Goal: Task Accomplishment & Management: Manage account settings

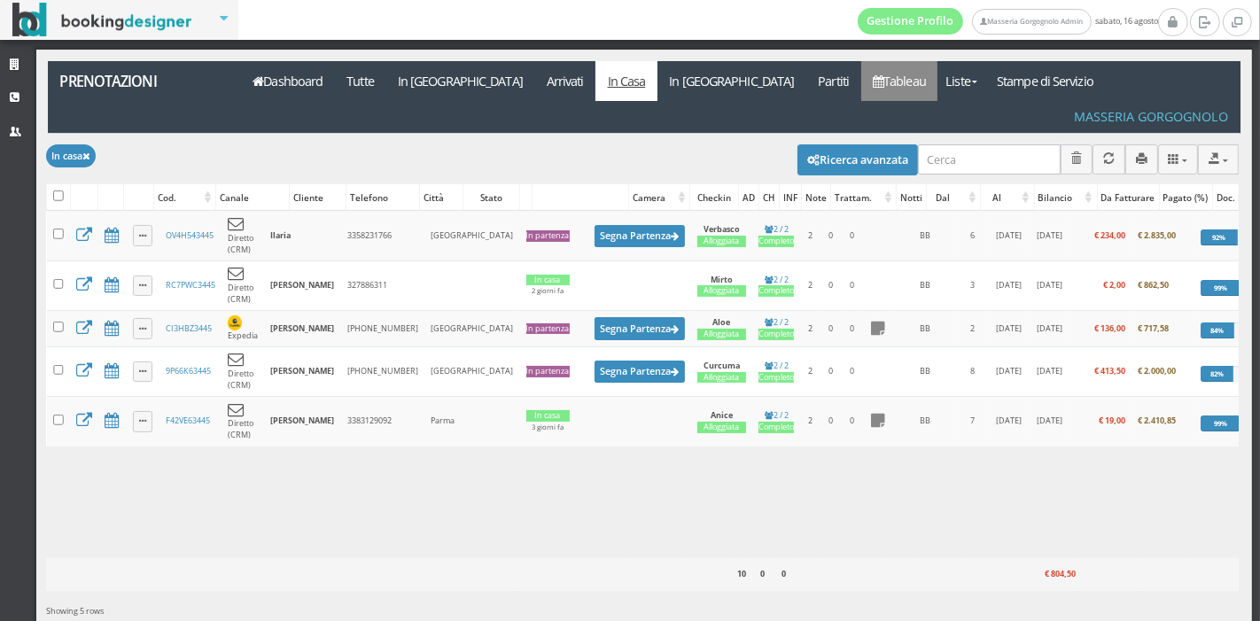
scroll to position [28, 0]
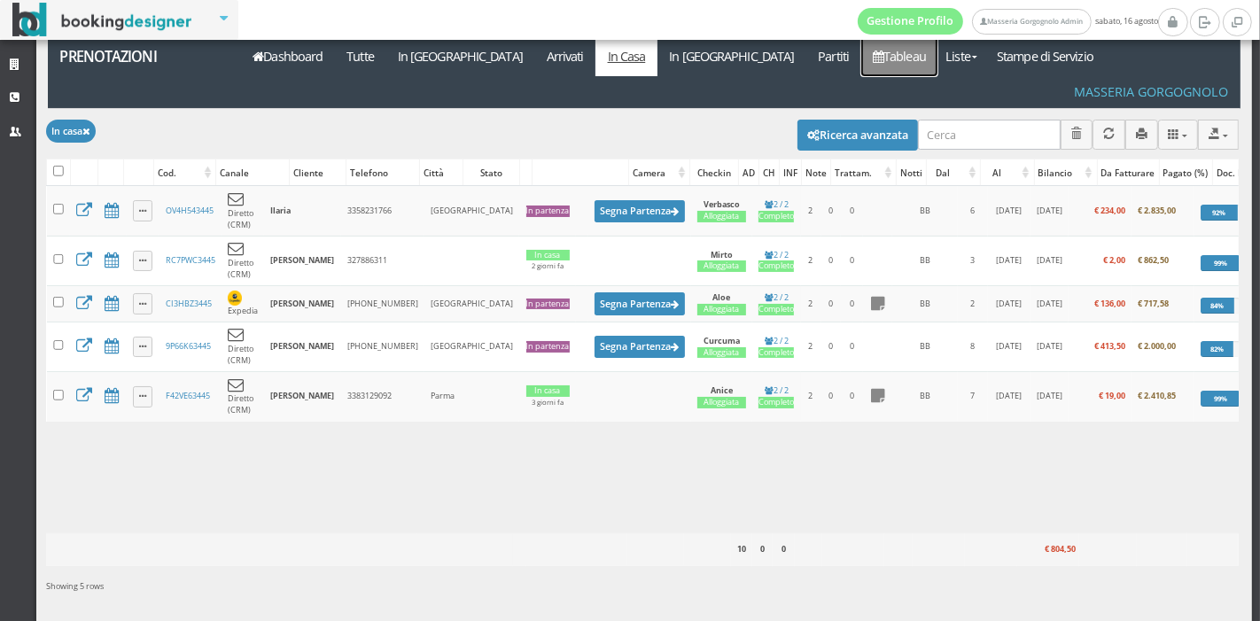
click at [861, 51] on link "Tableau" at bounding box center [899, 56] width 77 height 40
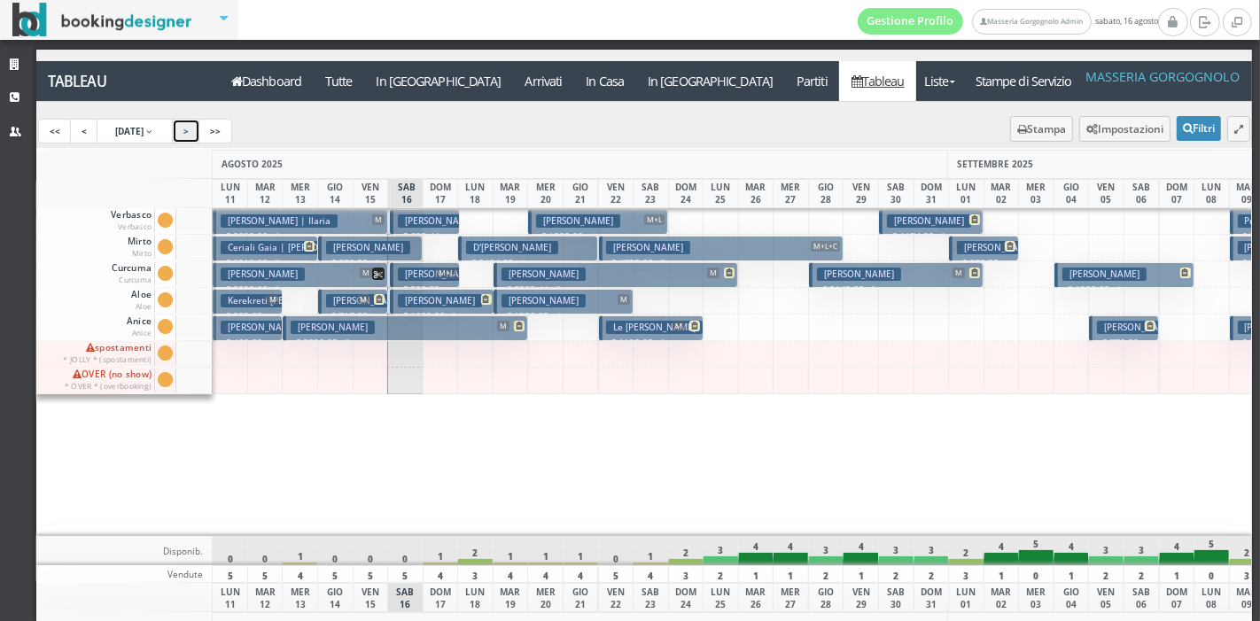
click at [200, 130] on link ">" at bounding box center [186, 131] width 28 height 25
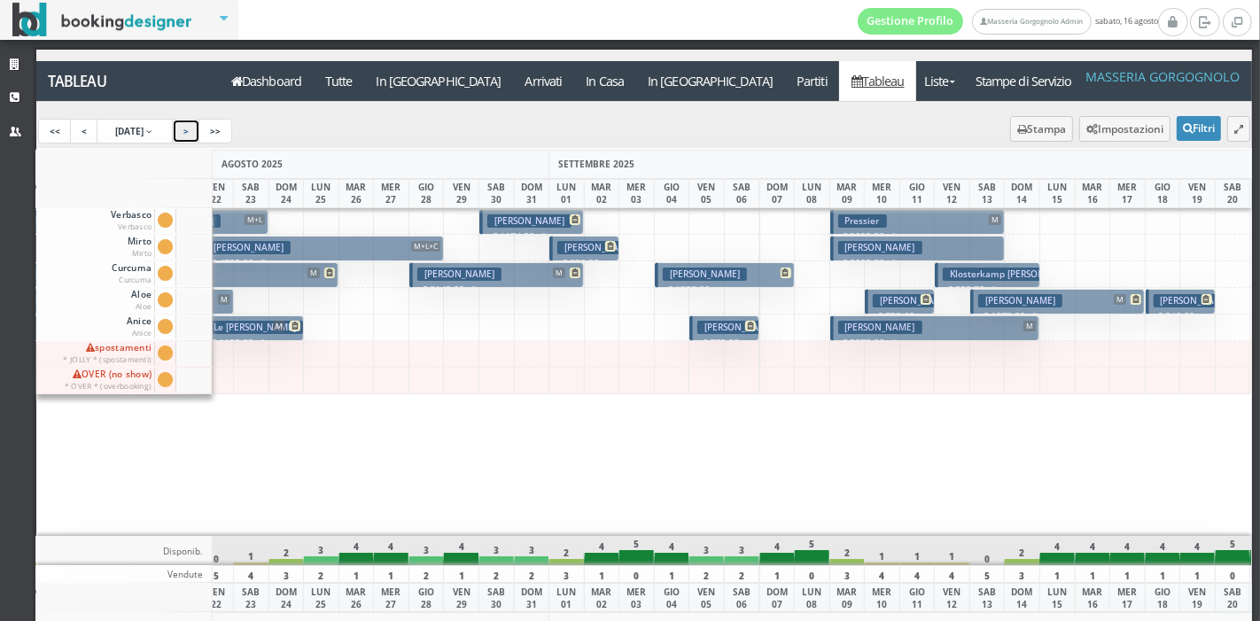
click at [200, 130] on link ">" at bounding box center [186, 131] width 28 height 25
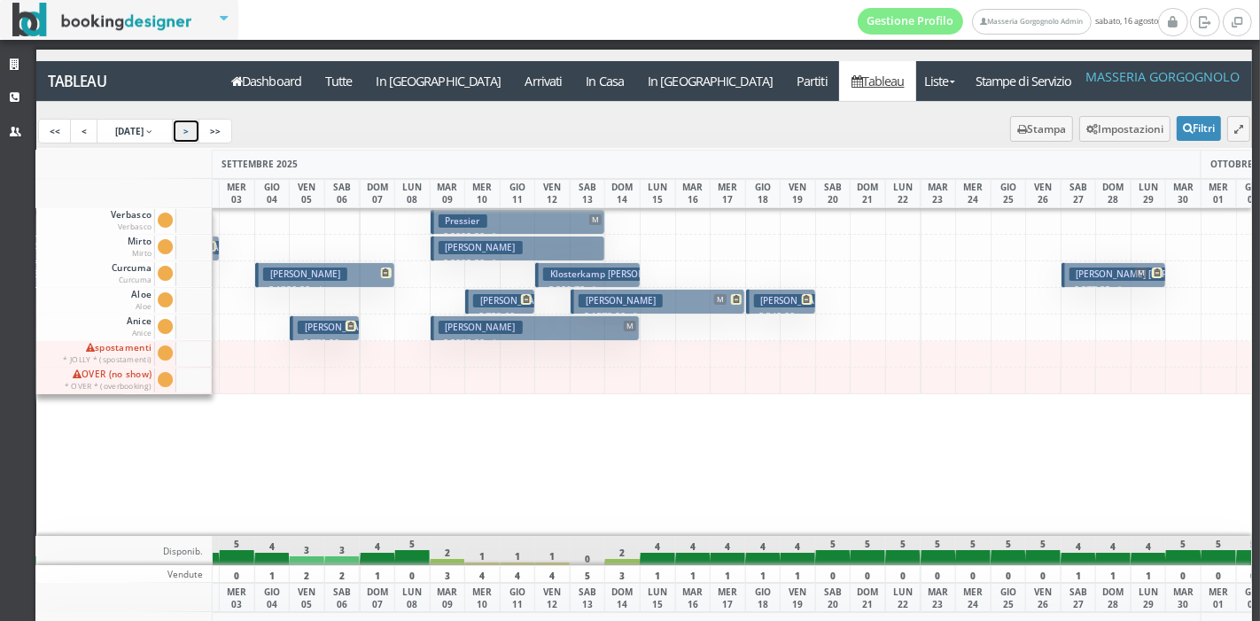
click at [200, 130] on link ">" at bounding box center [186, 131] width 28 height 25
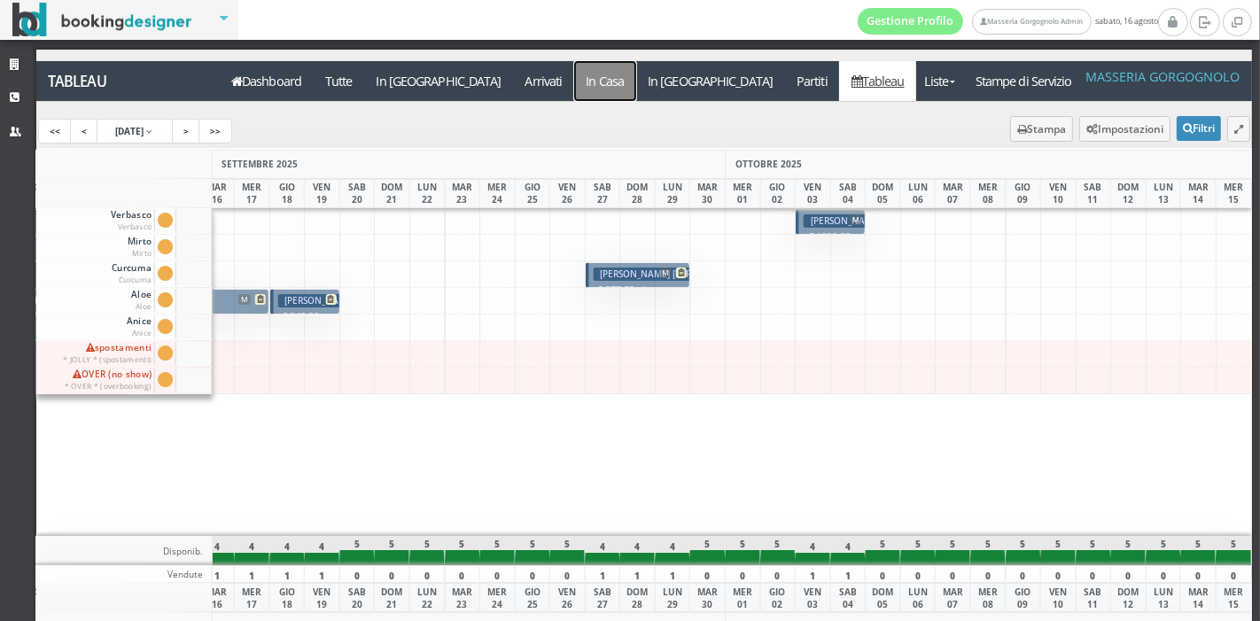
click at [574, 76] on a=pms-instay-reservations"] "In Casa" at bounding box center [605, 81] width 62 height 40
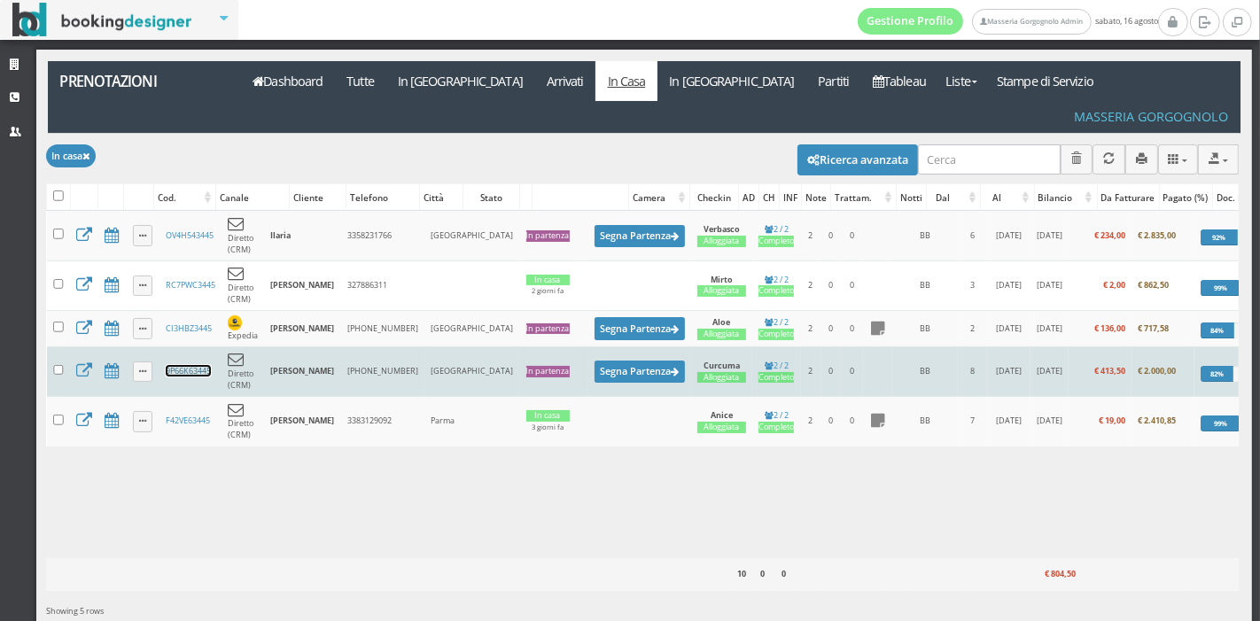
click at [175, 365] on link "9P66K63445" at bounding box center [188, 371] width 45 height 12
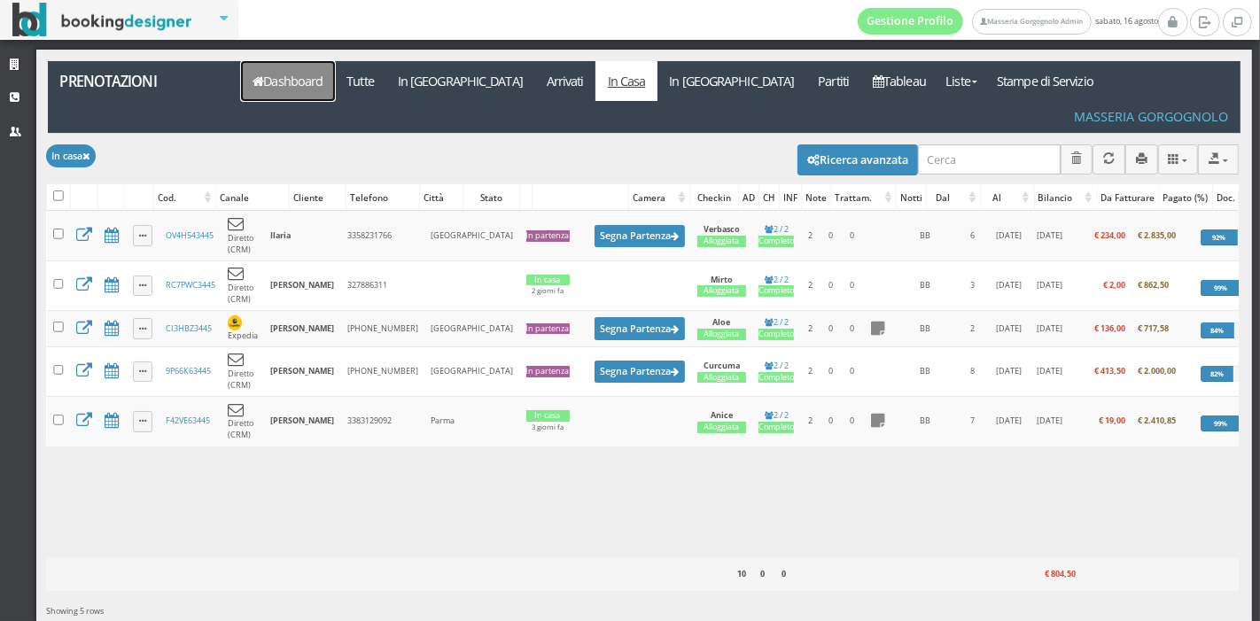
click at [306, 74] on link "Dashboard" at bounding box center [288, 81] width 94 height 40
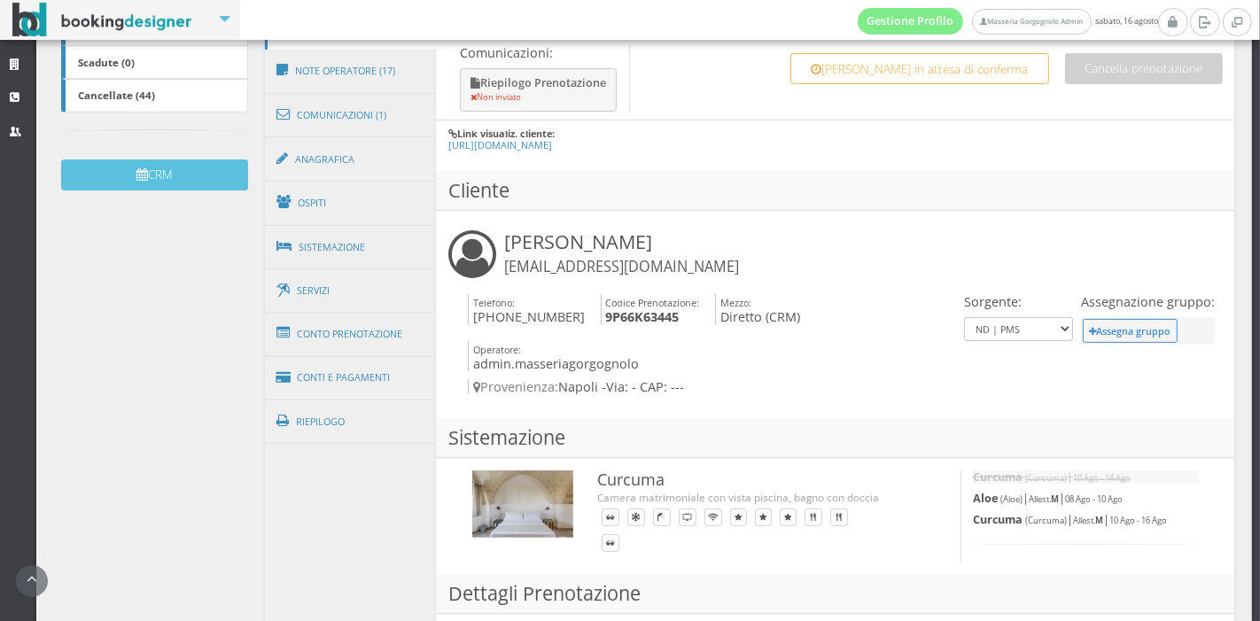
scroll to position [481, 0]
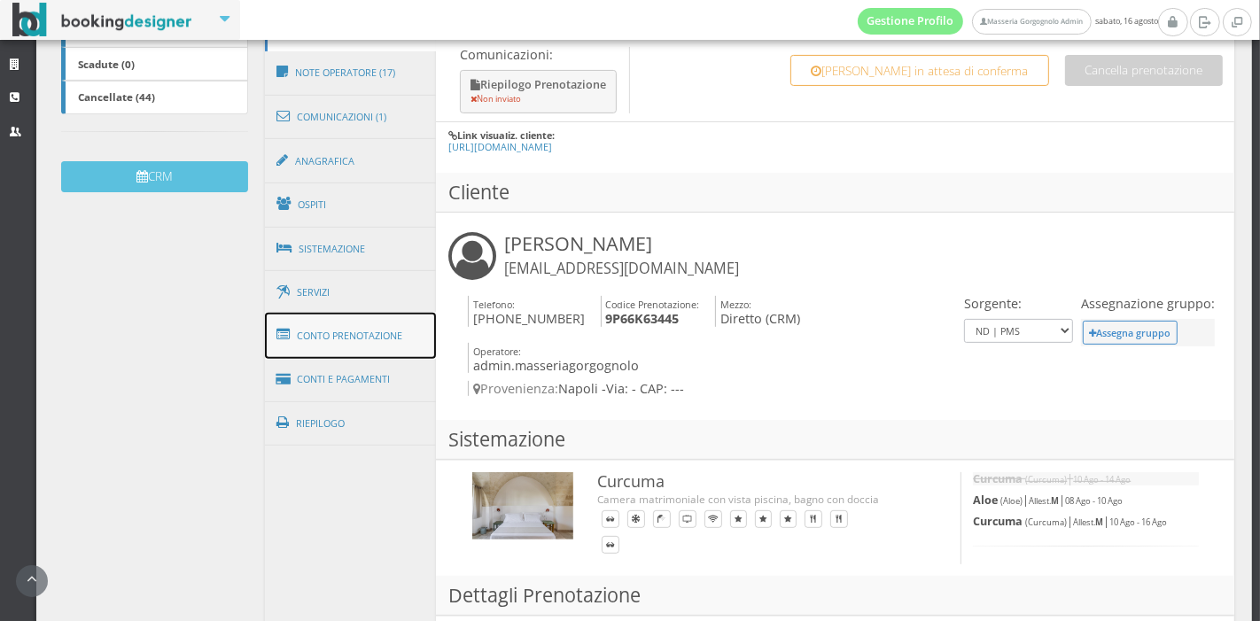
click at [331, 326] on link "Conto Prenotazione" at bounding box center [351, 336] width 172 height 46
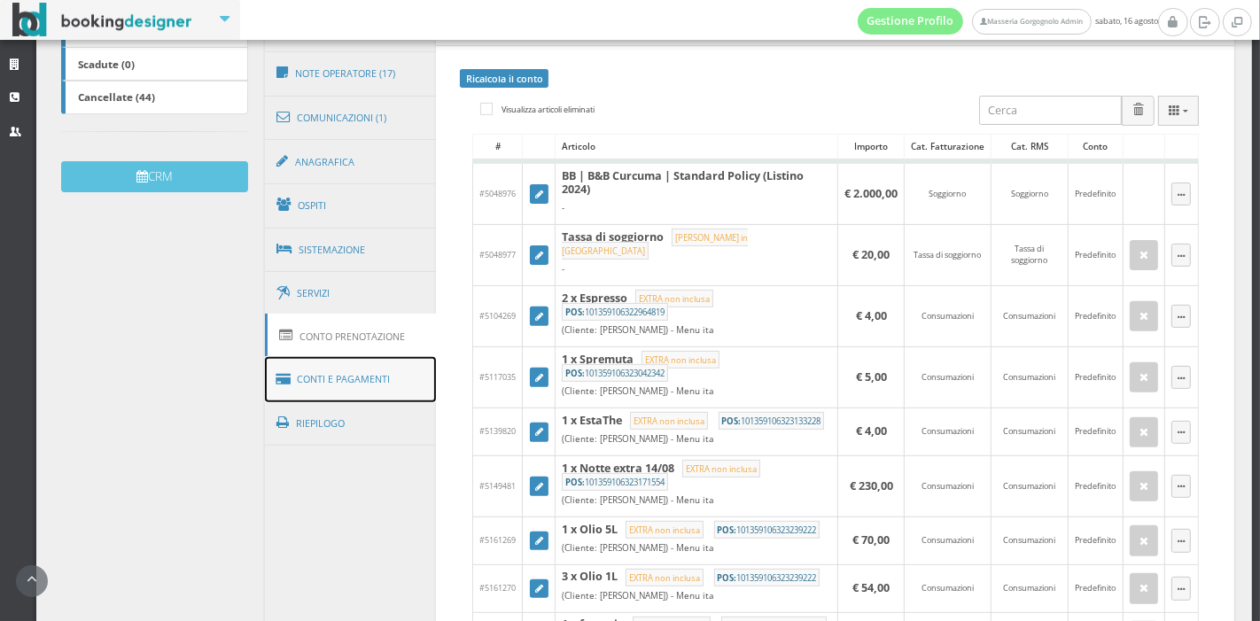
click at [374, 380] on link "Conti e Pagamenti" at bounding box center [351, 379] width 172 height 45
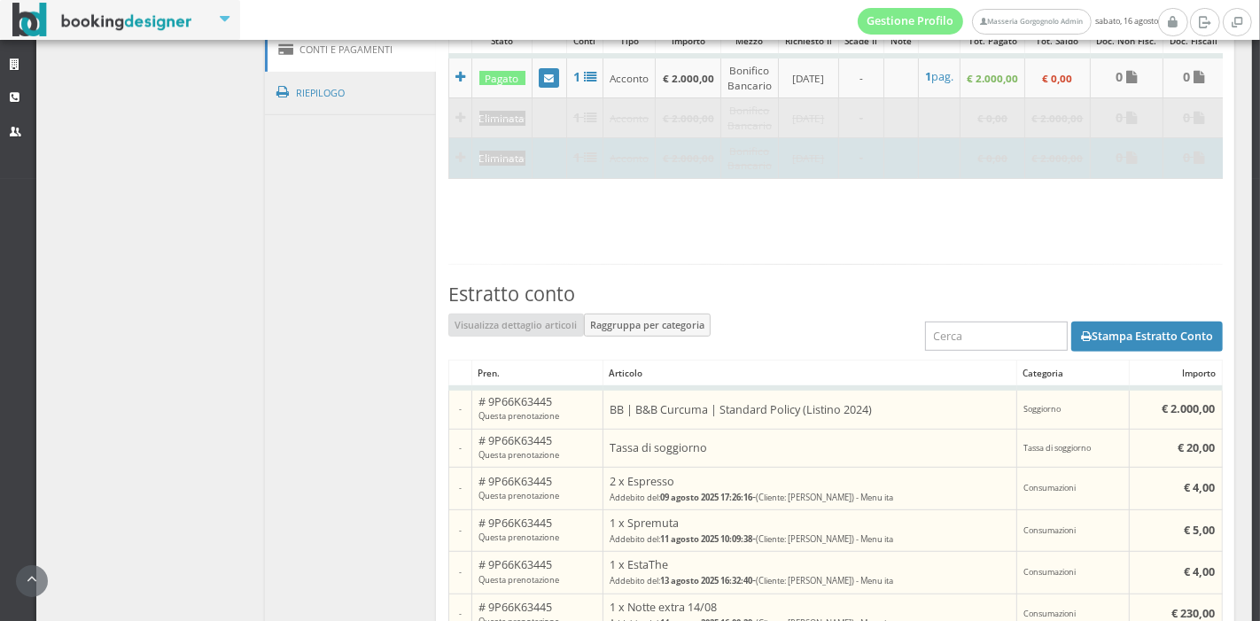
scroll to position [849, 0]
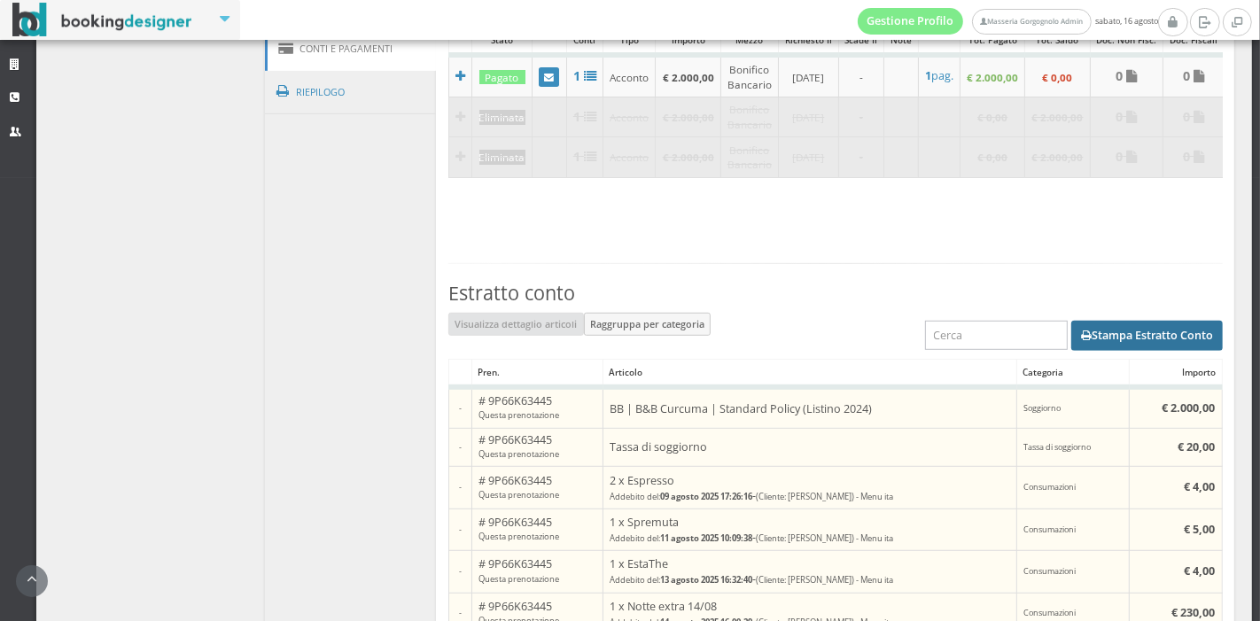
click at [1101, 334] on button "Stampa Estratto Conto" at bounding box center [1147, 336] width 152 height 30
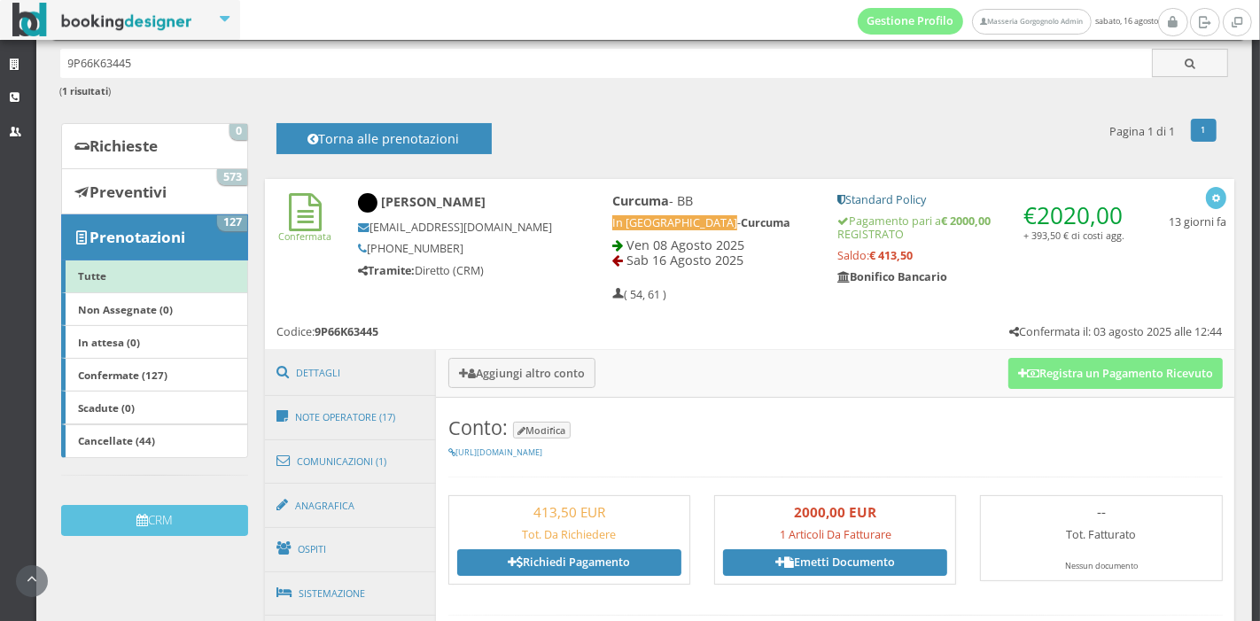
scroll to position [90, 0]
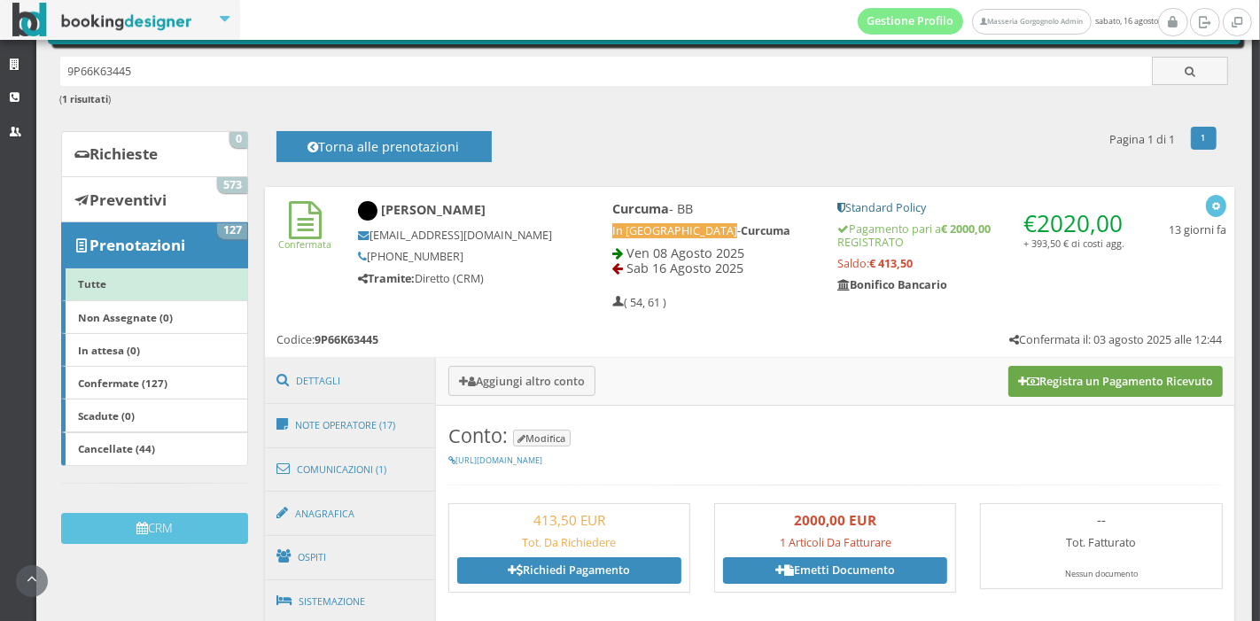
click at [1022, 374] on button "Registra un Pagamento Ricevuto" at bounding box center [1116, 381] width 214 height 30
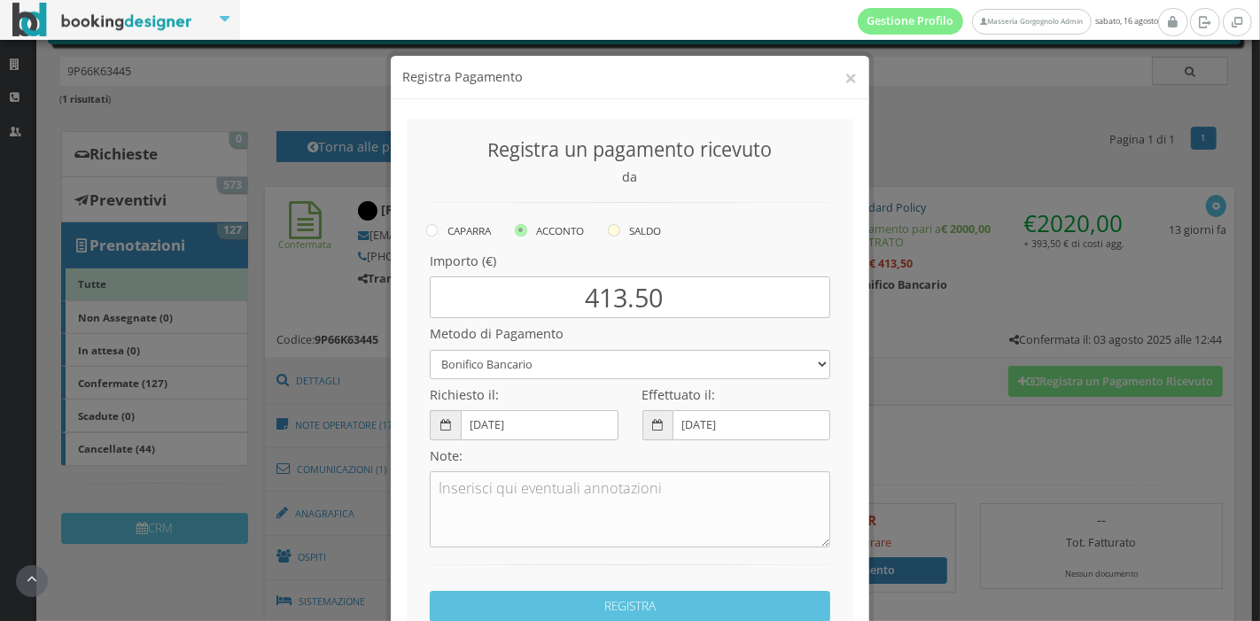
click at [616, 231] on icon at bounding box center [614, 230] width 12 height 12
radio input "true"
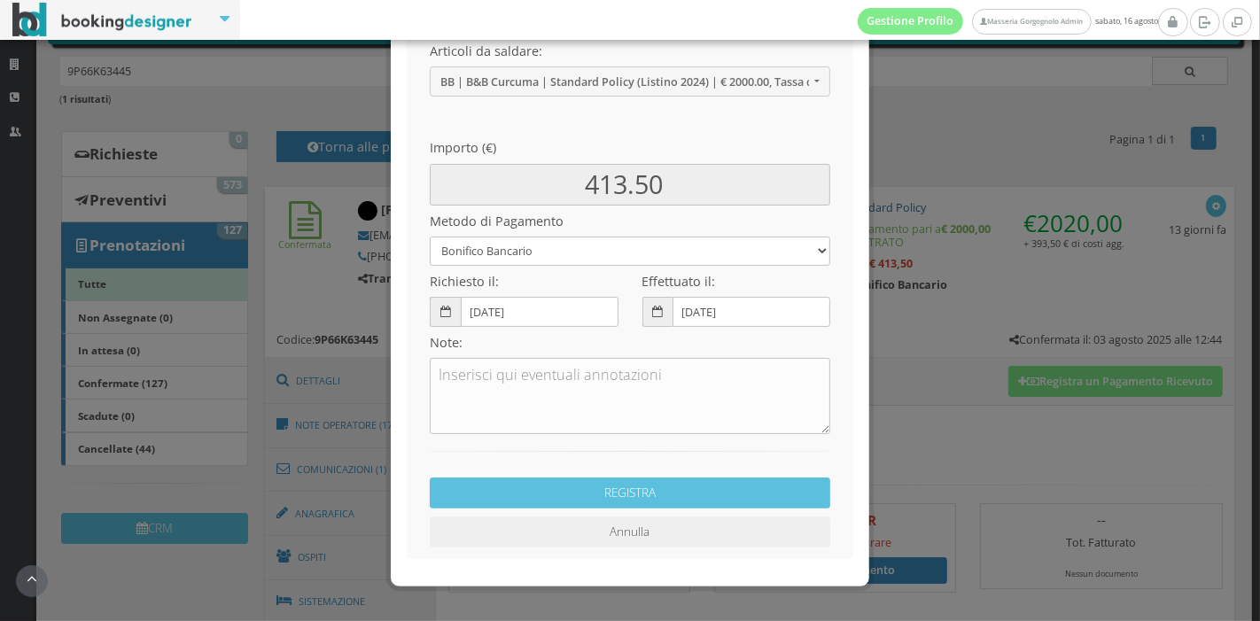
scroll to position [240, 0]
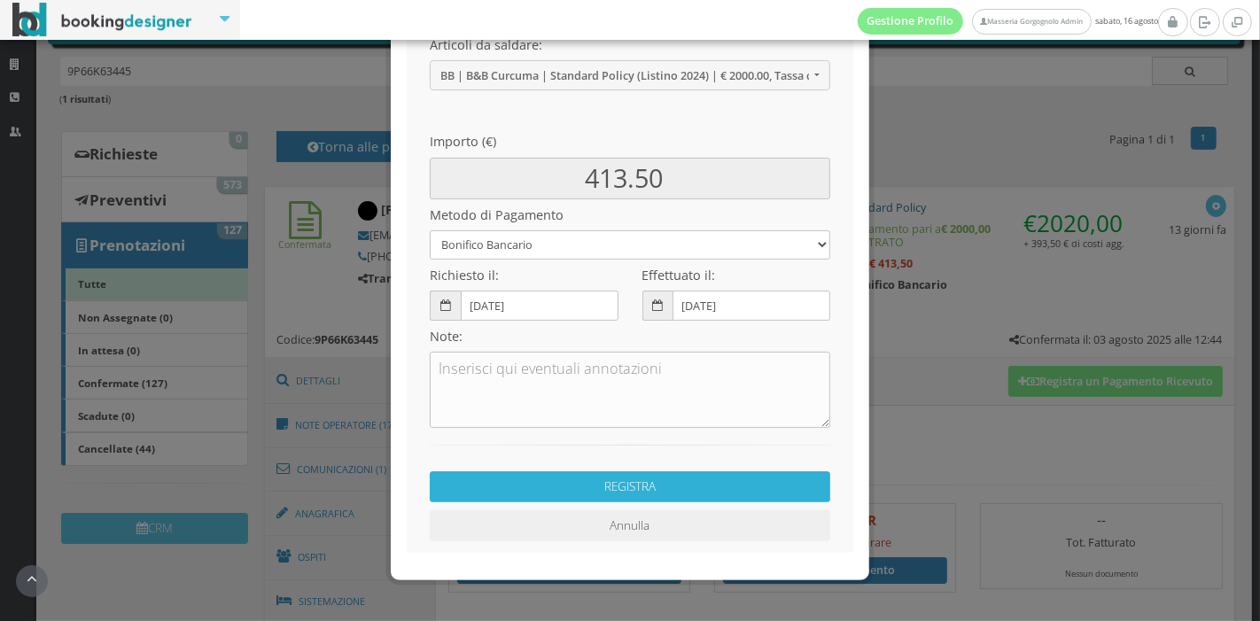
click at [649, 489] on button "REGISTRA" at bounding box center [630, 486] width 401 height 31
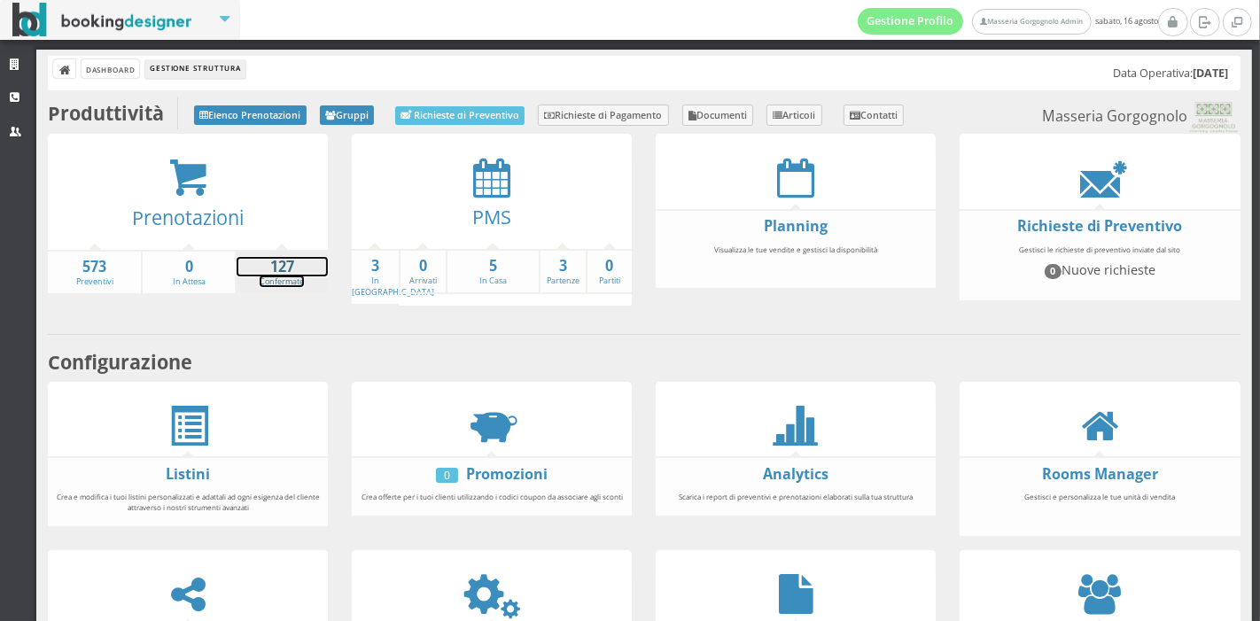
click at [257, 271] on strong "127" at bounding box center [282, 267] width 91 height 20
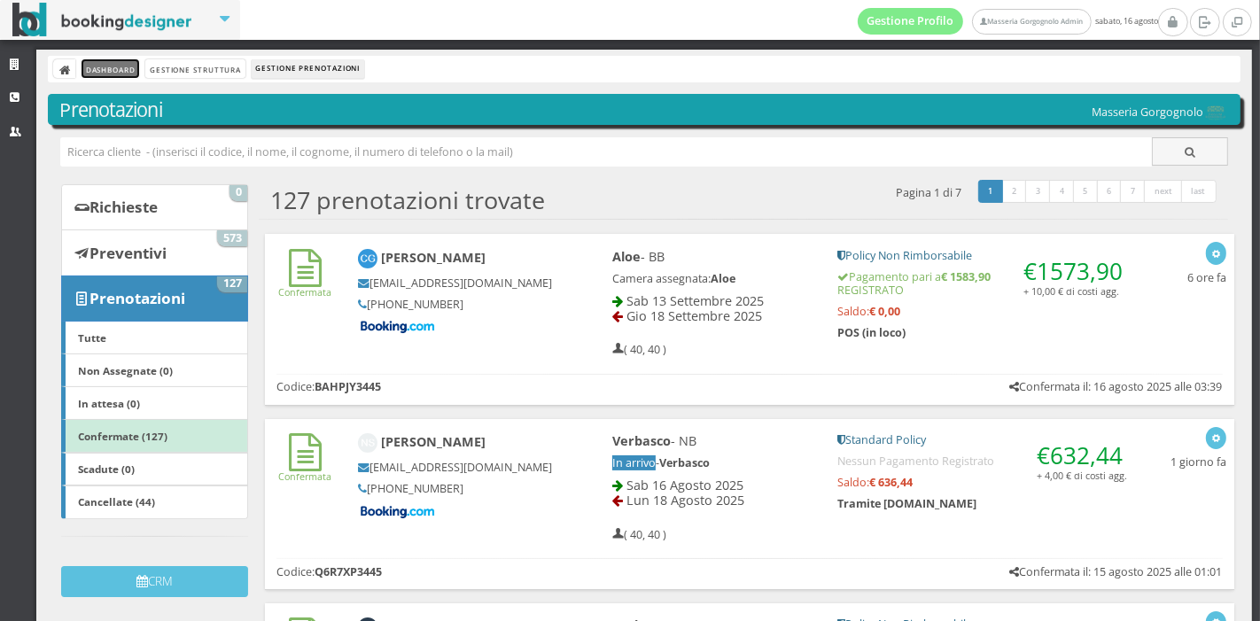
click at [127, 74] on link "Dashboard" at bounding box center [111, 68] width 58 height 19
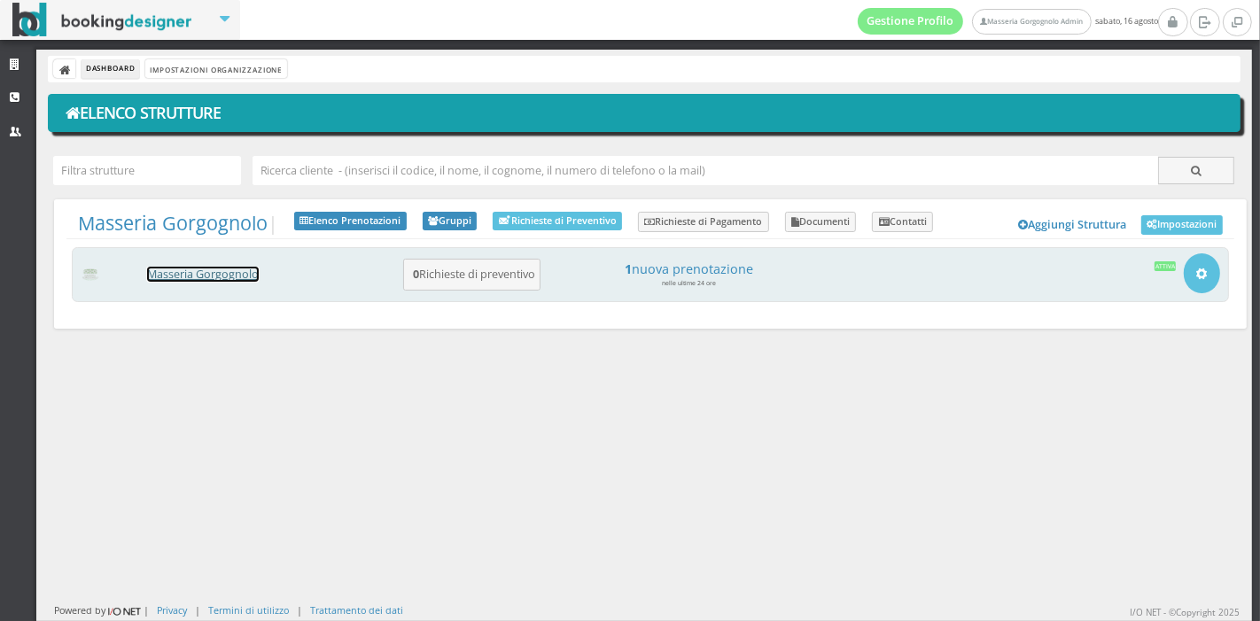
click at [216, 278] on link "Masseria Gorgognolo" at bounding box center [203, 274] width 112 height 15
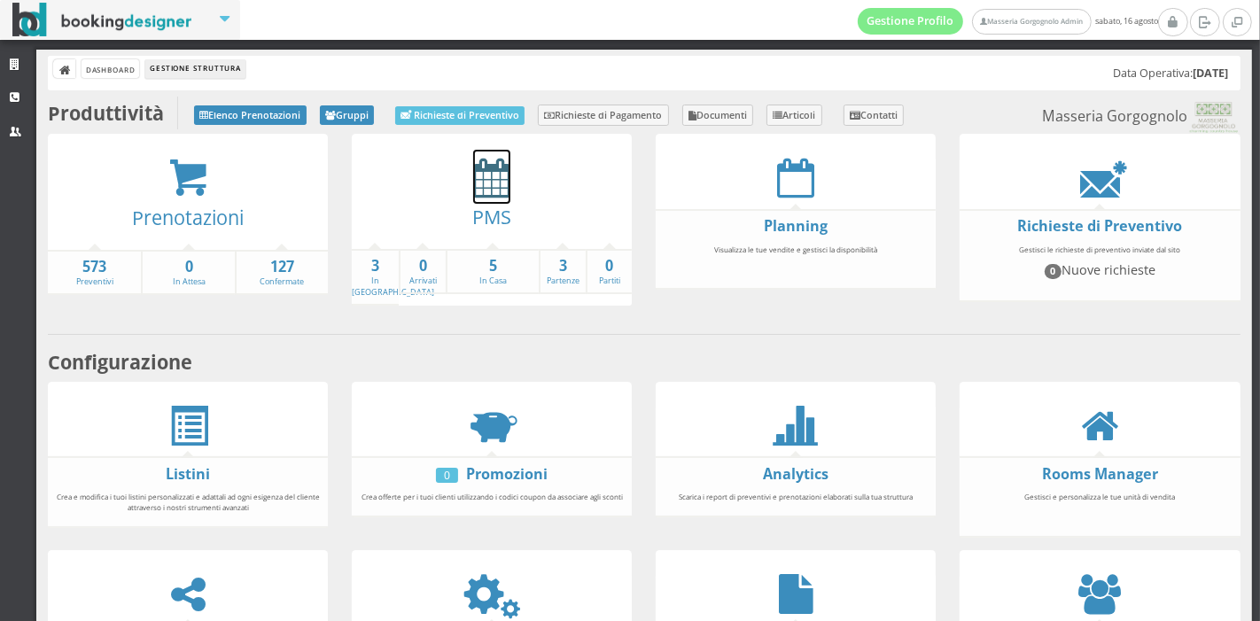
click at [486, 186] on icon at bounding box center [491, 178] width 37 height 40
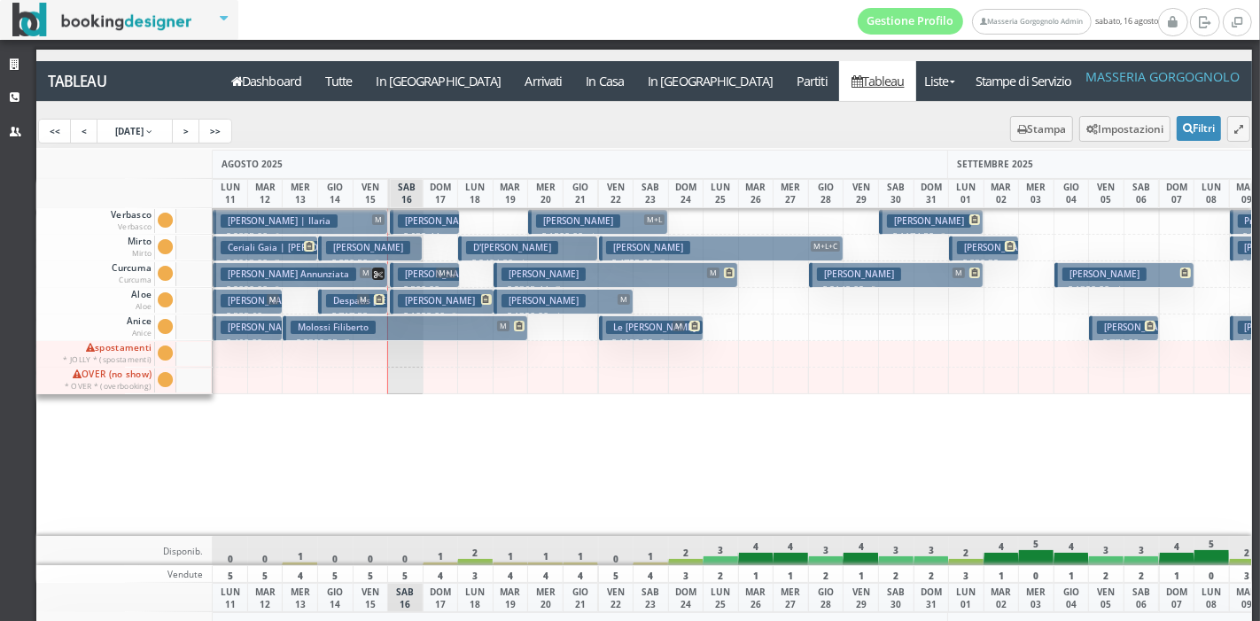
click at [341, 219] on button "[PERSON_NAME] | Ilaria M € 2835.00 6 notti 2 Adulti" at bounding box center [300, 222] width 175 height 26
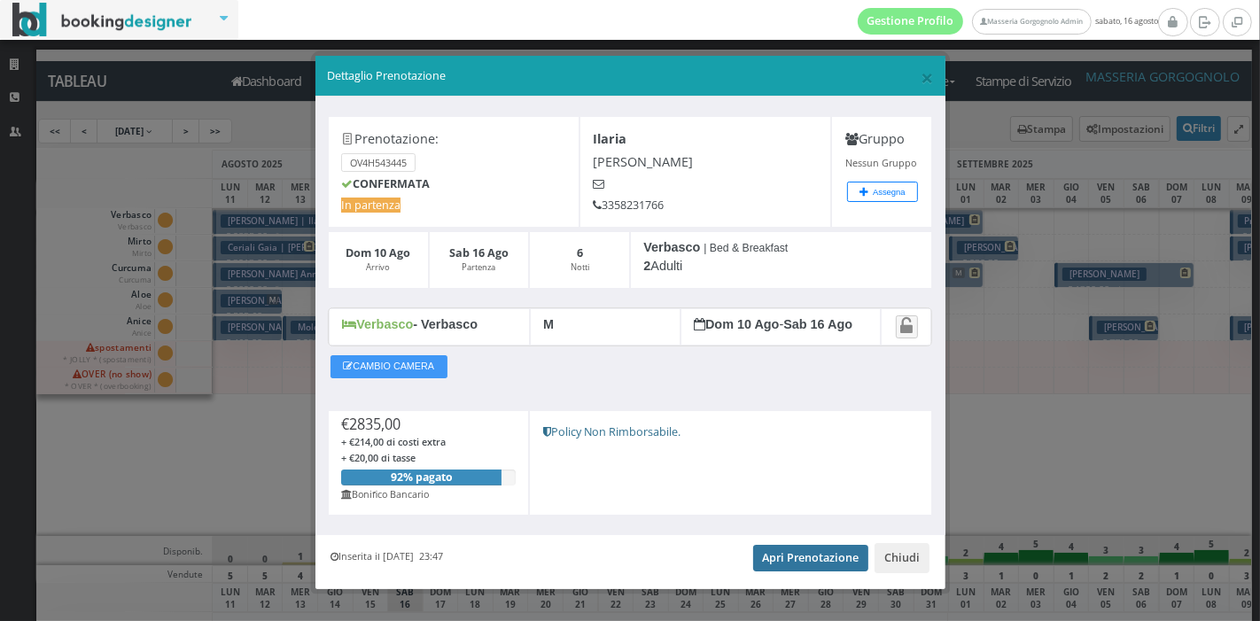
click at [793, 554] on link "Apri Prenotazione" at bounding box center [811, 558] width 116 height 27
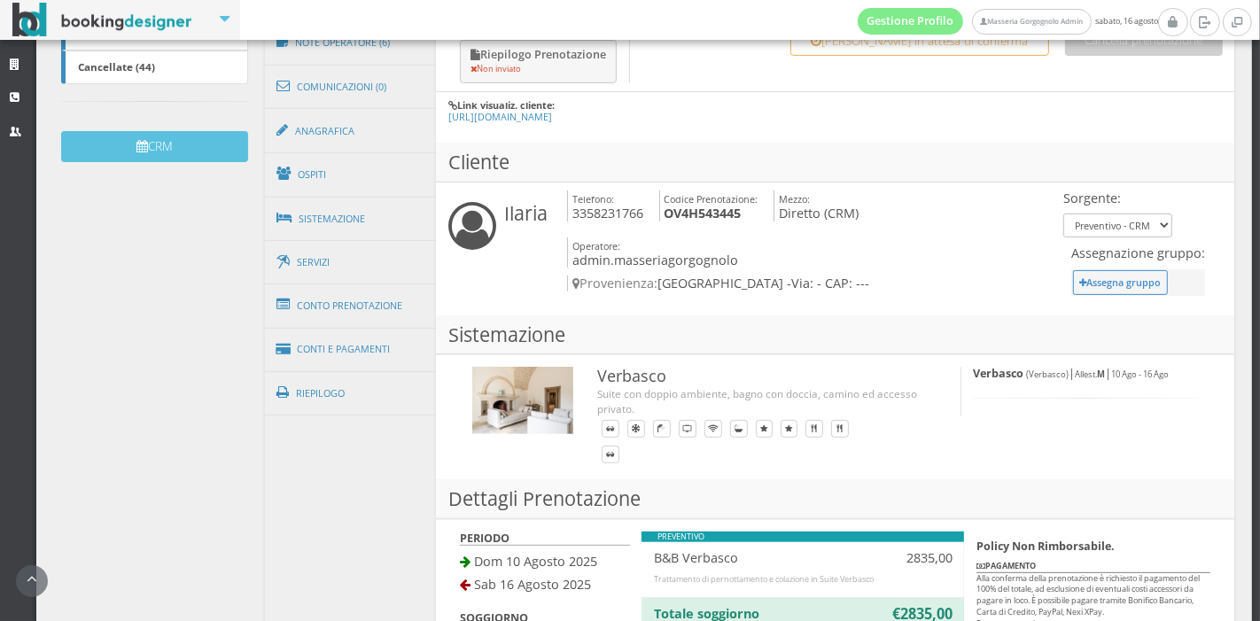
scroll to position [518, 0]
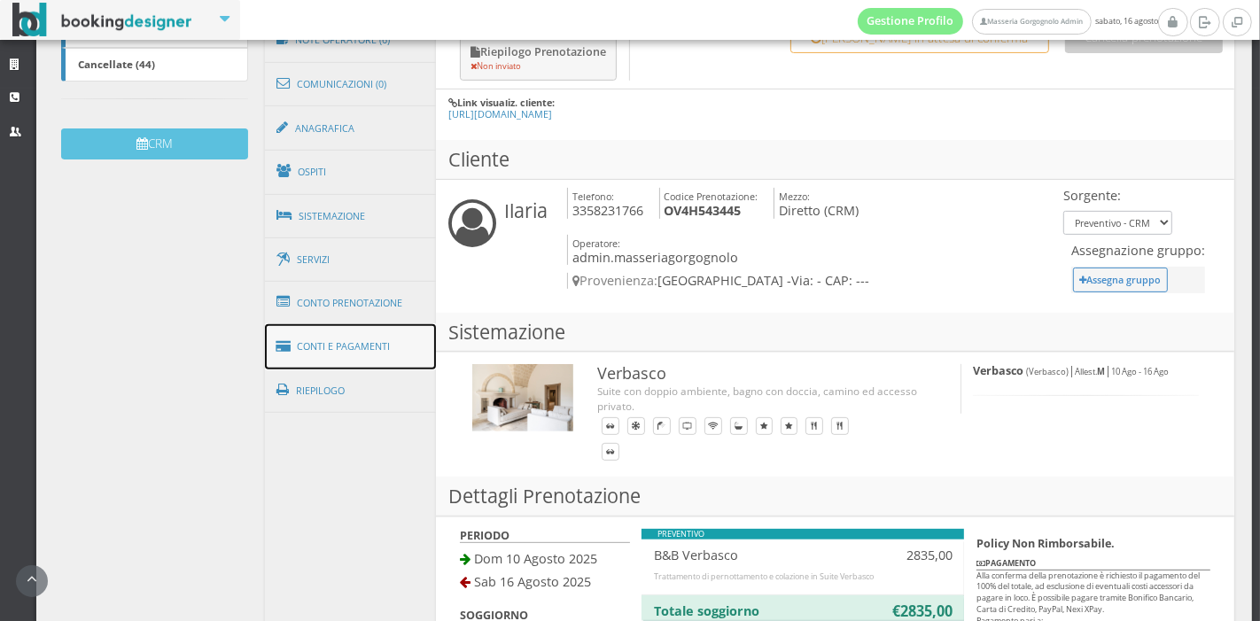
click at [379, 338] on link "Conti e Pagamenti" at bounding box center [351, 346] width 172 height 45
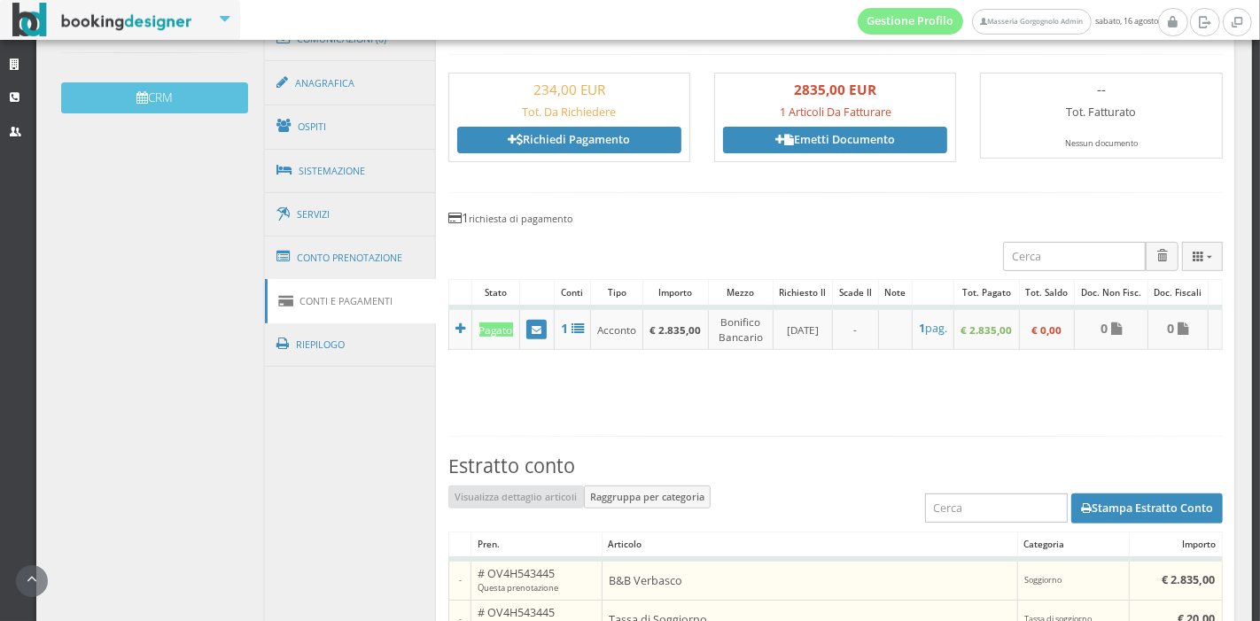
scroll to position [568, 0]
click at [1119, 518] on button "Stampa Estratto Conto" at bounding box center [1147, 509] width 152 height 30
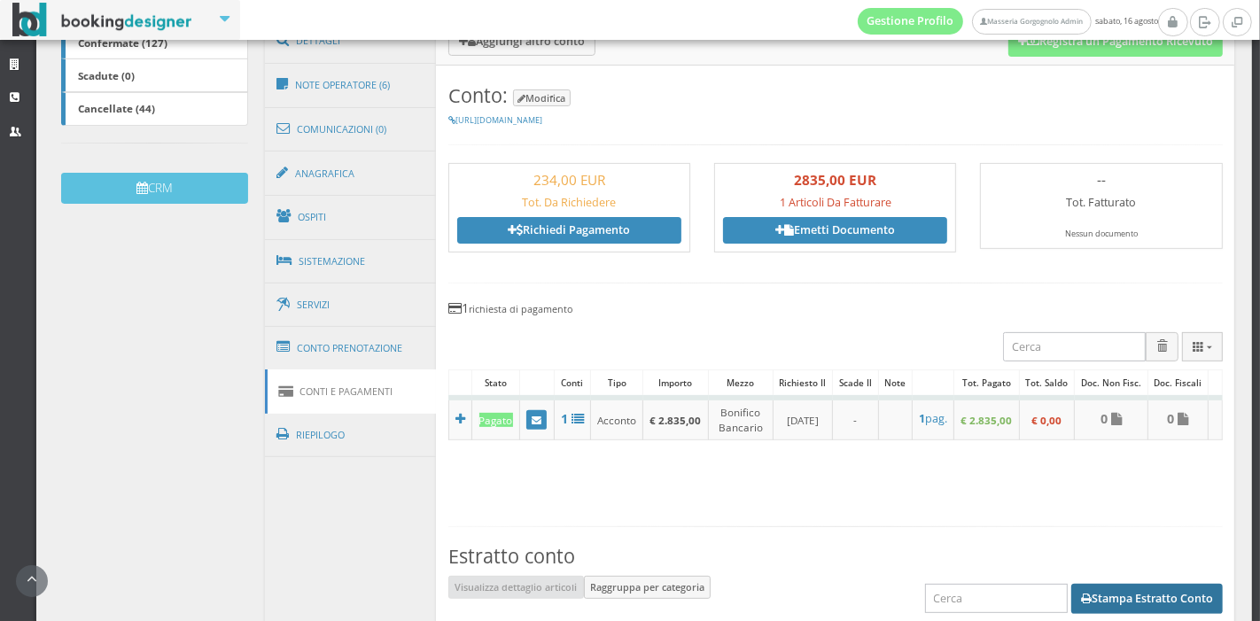
scroll to position [470, 0]
